Goal: Navigation & Orientation: Find specific page/section

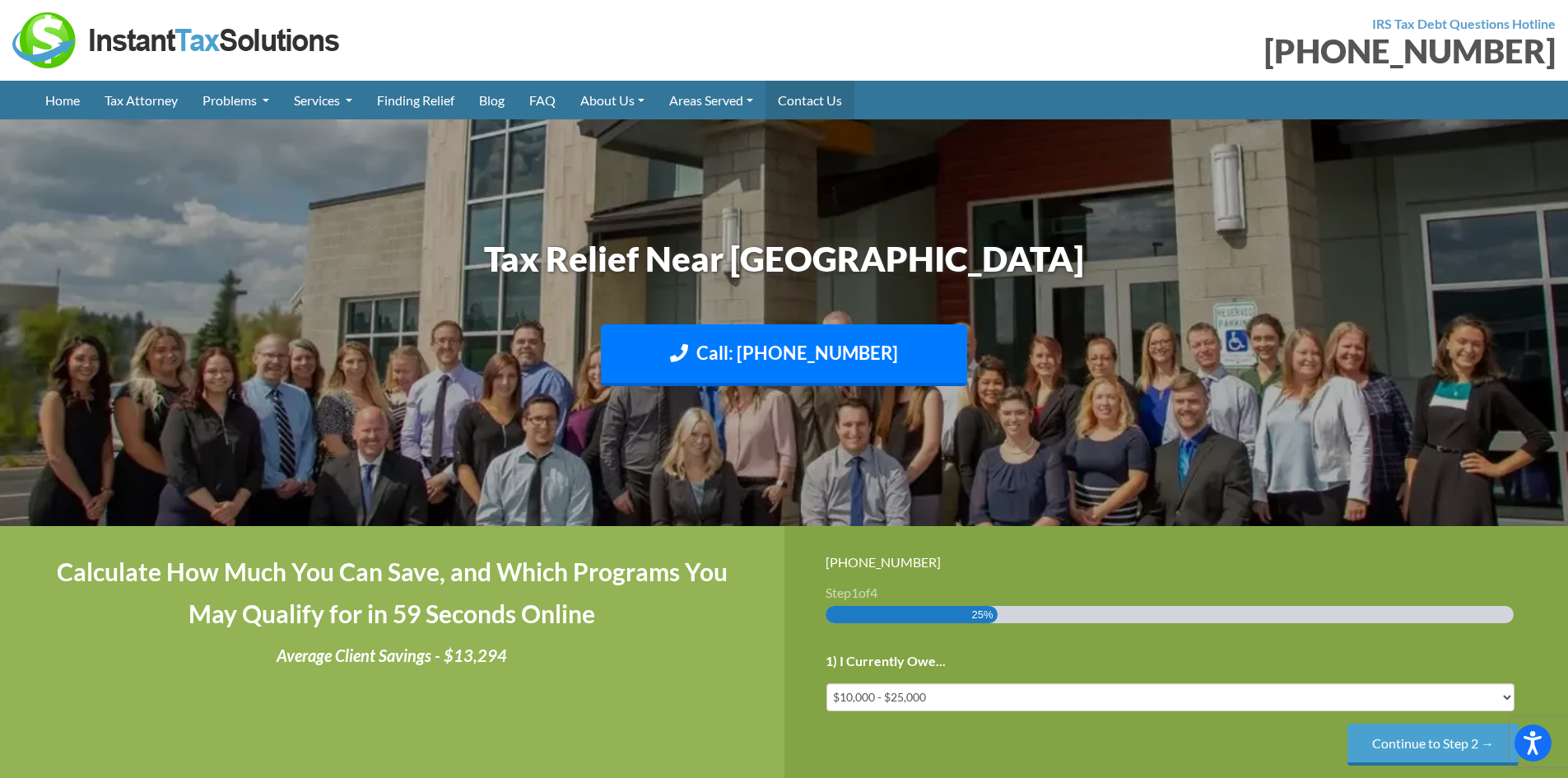
drag, startPoint x: 0, startPoint y: 0, endPoint x: 808, endPoint y: 103, distance: 814.5
click at [808, 103] on link "Contact Us" at bounding box center [809, 100] width 88 height 39
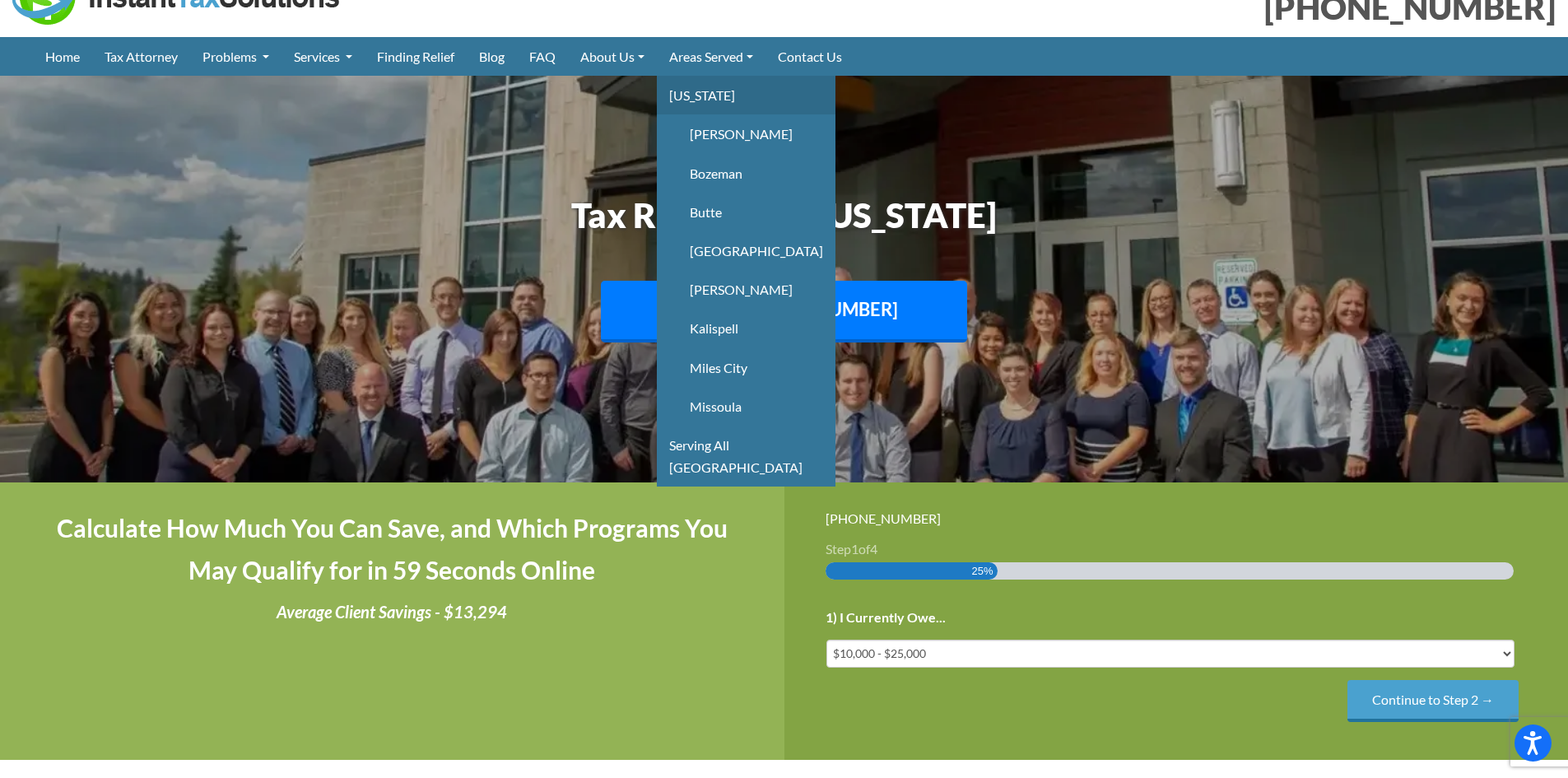
click at [719, 146] on li "Montana Billings Bozeman Butte Great Falls Helena Kalispell Miles City Missoula" at bounding box center [746, 250] width 179 height 349
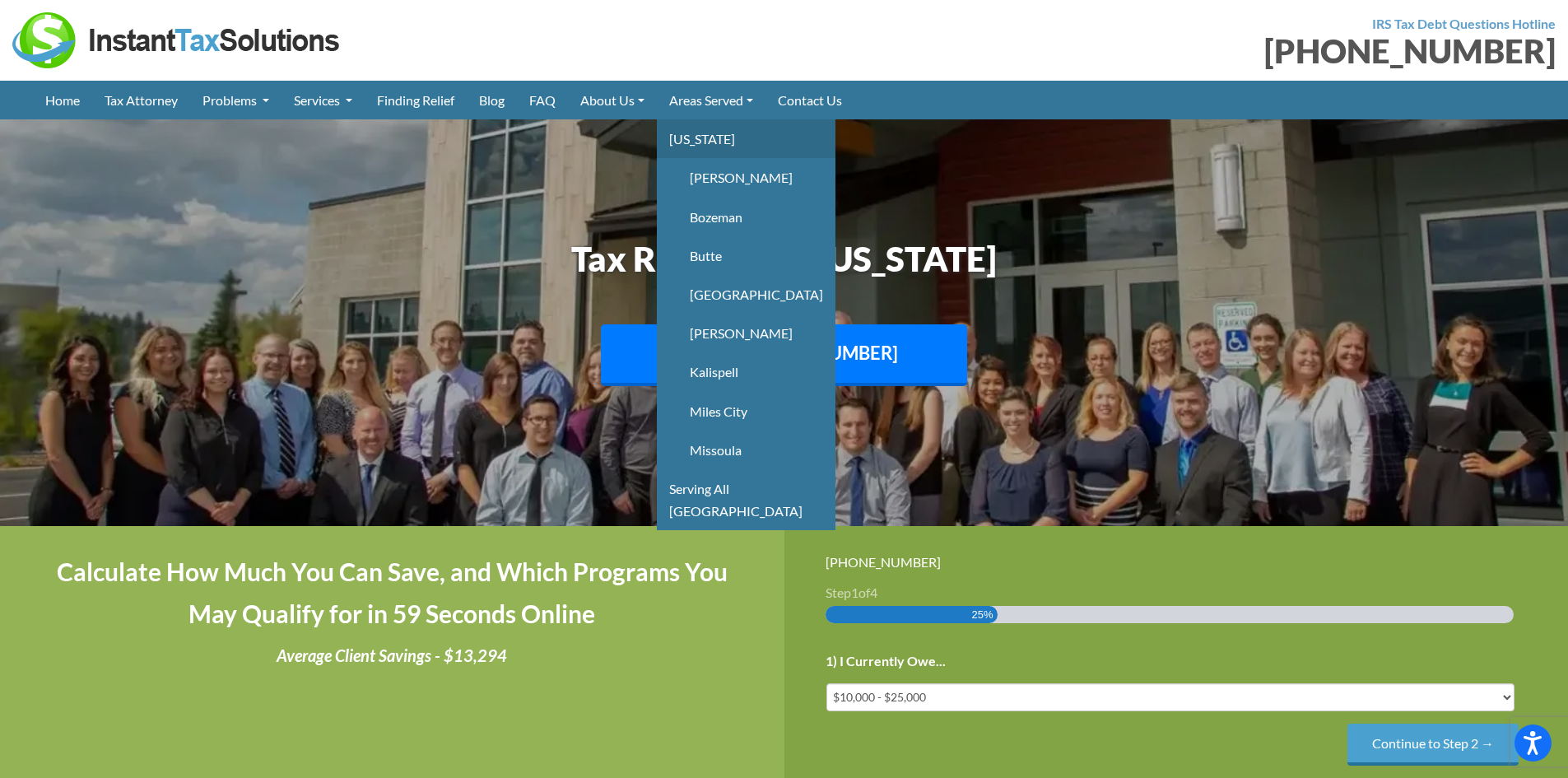
click at [719, 135] on link "[US_STATE]" at bounding box center [746, 138] width 179 height 39
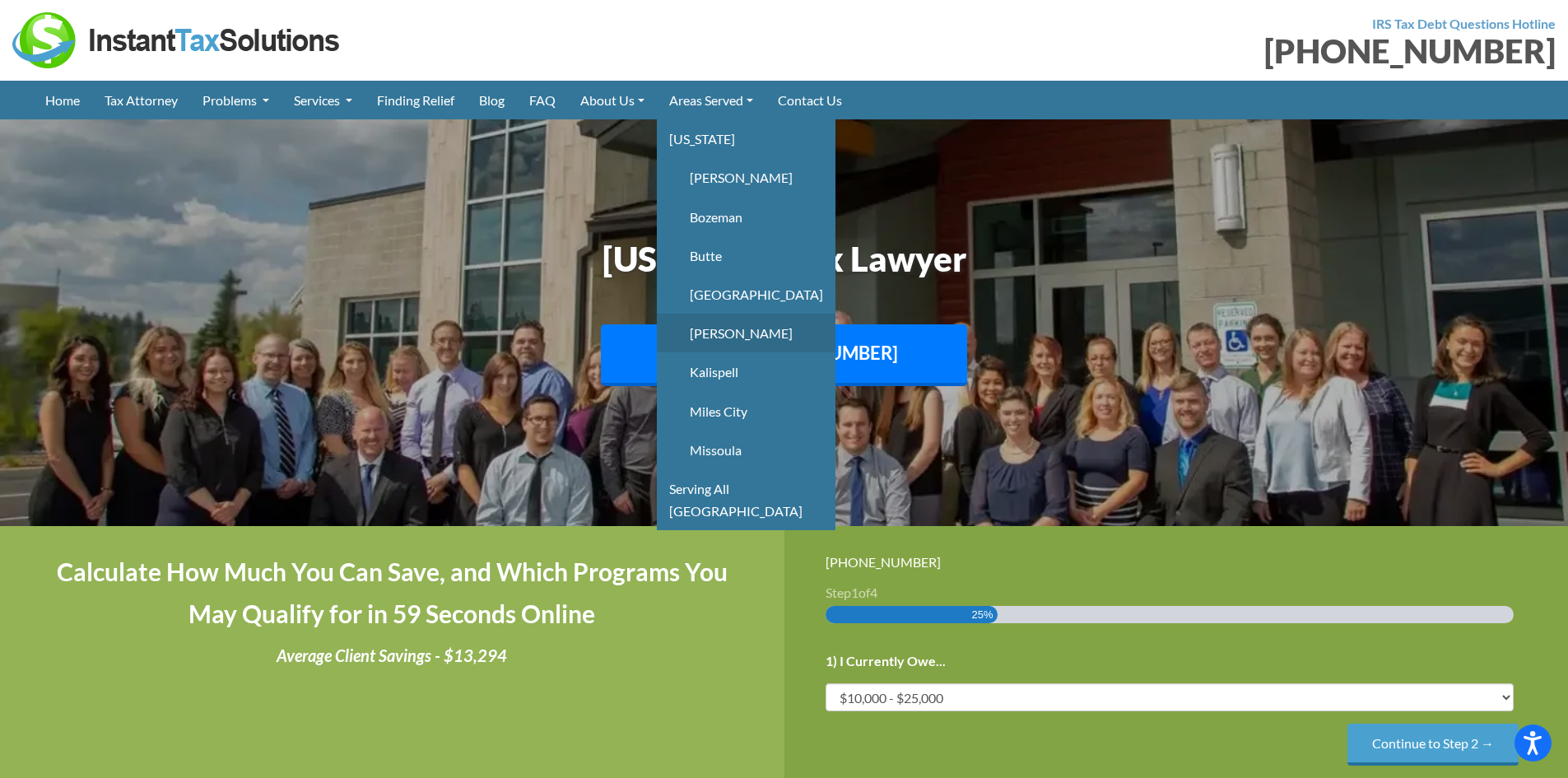
click at [737, 328] on link "Helena" at bounding box center [746, 333] width 179 height 39
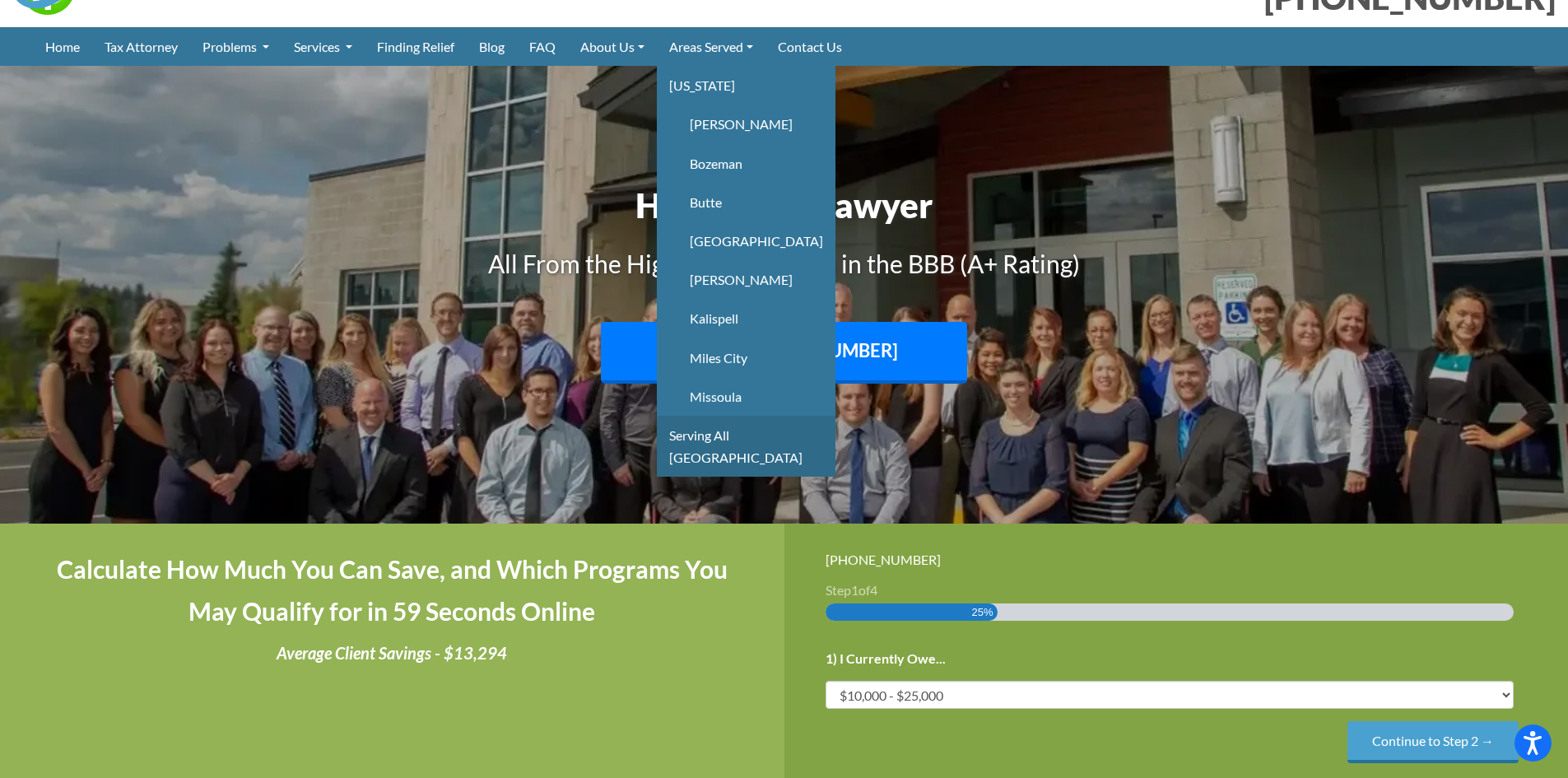
scroll to position [82, 0]
